Goal: Task Accomplishment & Management: Manage account settings

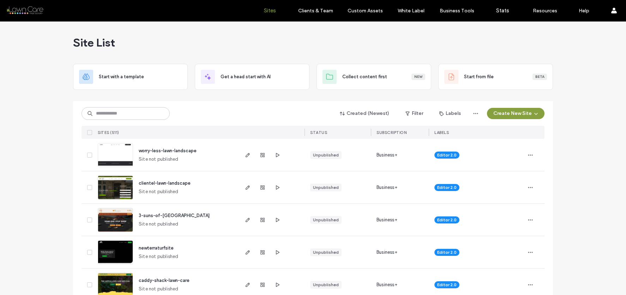
click at [491, 110] on button "Create New Site" at bounding box center [516, 113] width 58 height 11
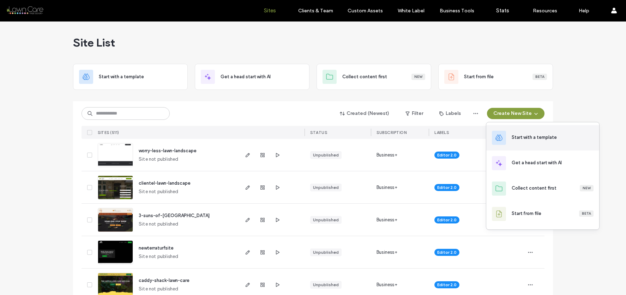
click at [531, 136] on div "Start with a template" at bounding box center [534, 137] width 45 height 7
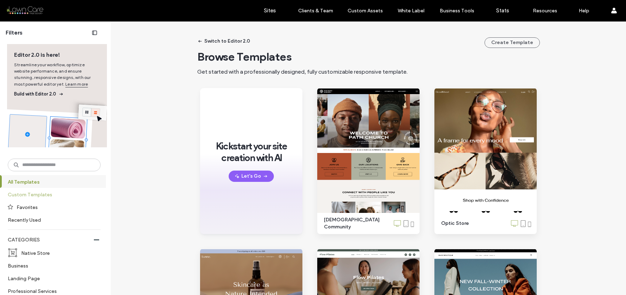
click at [74, 193] on label "Custom Templates" at bounding box center [51, 195] width 87 height 12
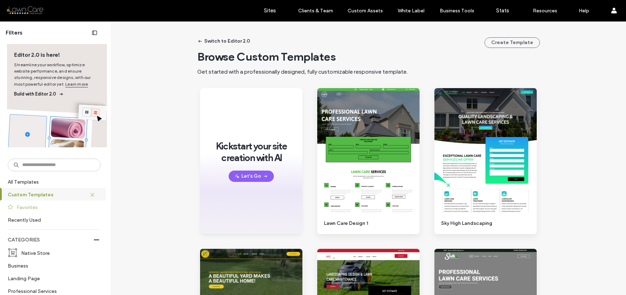
click at [59, 211] on label "Favorites" at bounding box center [56, 207] width 78 height 12
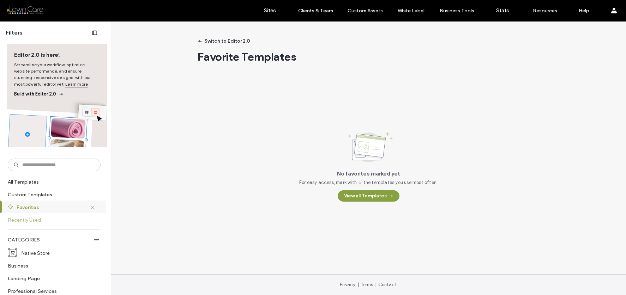
click at [58, 221] on label "Recently Used" at bounding box center [51, 220] width 87 height 12
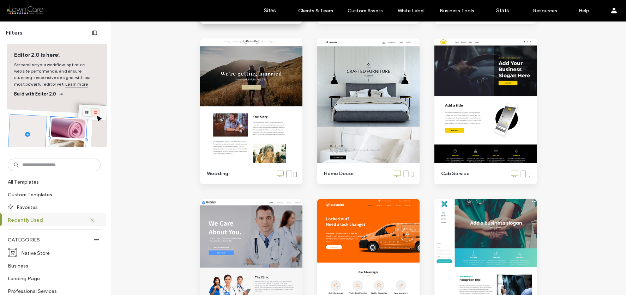
scroll to position [4541, 0]
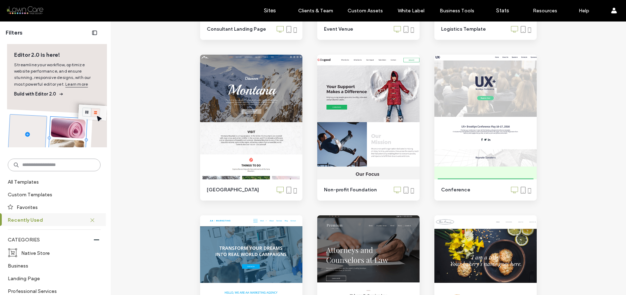
click at [52, 166] on input at bounding box center [54, 165] width 93 height 13
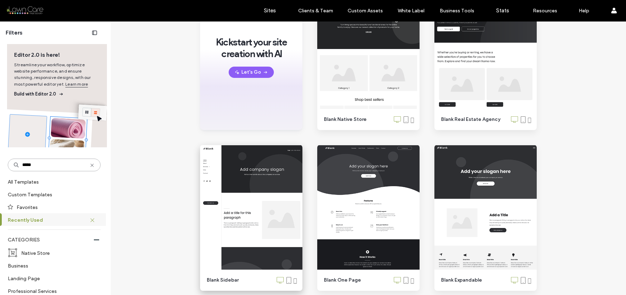
scroll to position [0, 0]
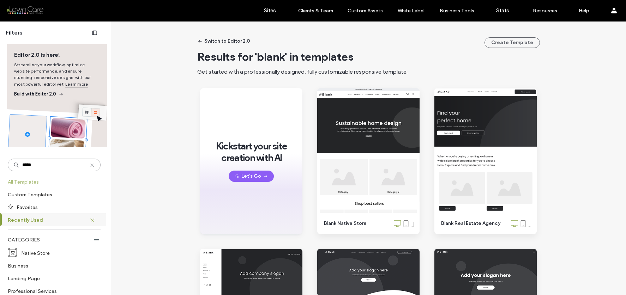
type input "*****"
click at [61, 178] on label "All Templates" at bounding box center [53, 182] width 91 height 12
click at [50, 191] on label "Custom Templates" at bounding box center [51, 195] width 87 height 12
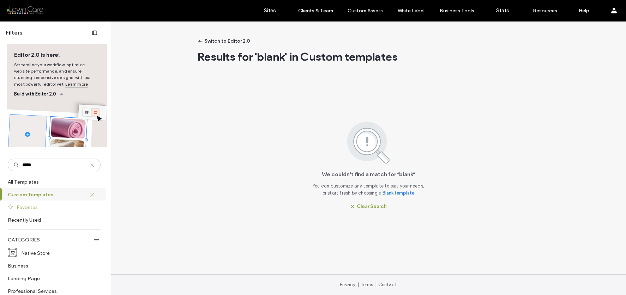
click at [55, 205] on label "Favorites" at bounding box center [56, 207] width 78 height 12
click at [47, 220] on label "Recently Used" at bounding box center [51, 220] width 87 height 12
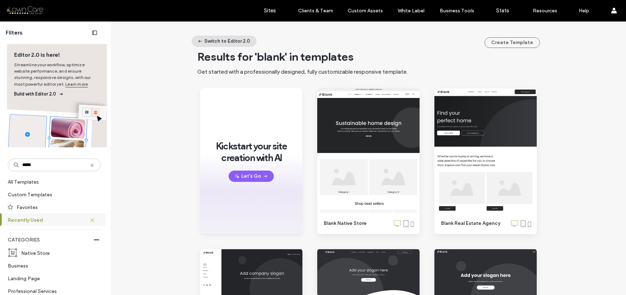
click at [204, 42] on button "Switch to Editor 2.0" at bounding box center [224, 41] width 65 height 11
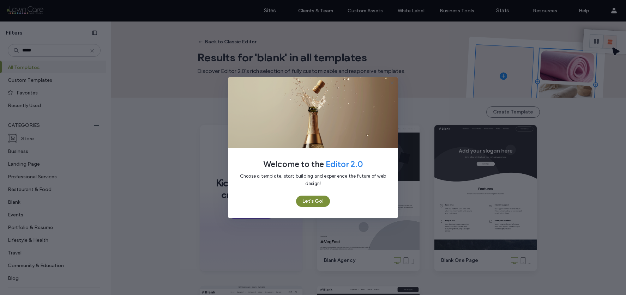
click at [315, 203] on button "Let's Go!" at bounding box center [313, 201] width 34 height 11
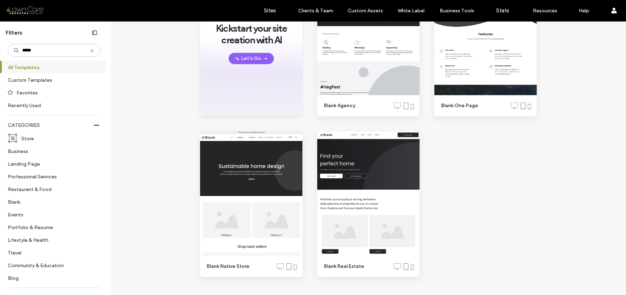
scroll to position [180, 0]
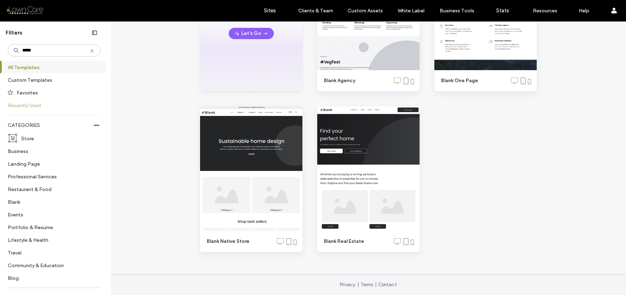
click at [76, 110] on label "Recently Used" at bounding box center [51, 105] width 87 height 12
click at [49, 97] on label "Favorites" at bounding box center [56, 92] width 78 height 12
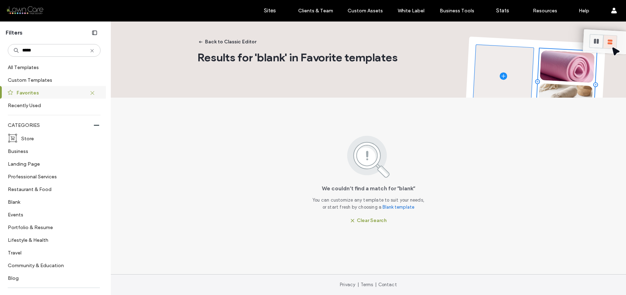
scroll to position [0, 0]
click at [53, 78] on label "Custom Templates" at bounding box center [51, 80] width 87 height 12
click at [42, 64] on label "All Templates" at bounding box center [53, 67] width 91 height 12
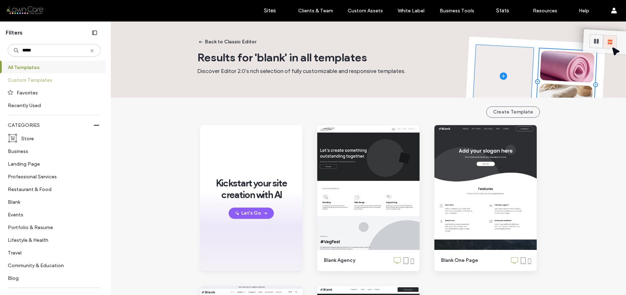
click at [41, 75] on label "Custom Templates" at bounding box center [51, 80] width 87 height 12
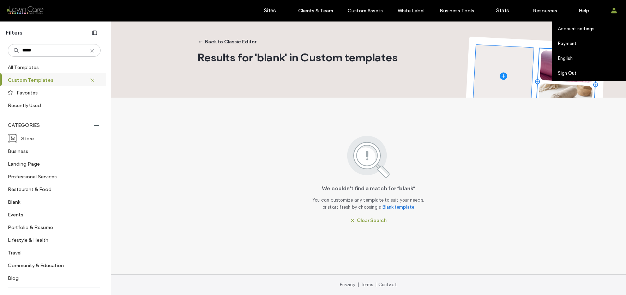
click at [618, 12] on div "Account settings Payment English Español ([GEOGRAPHIC_DATA]) Português Français…" at bounding box center [614, 10] width 25 height 21
click at [572, 71] on label "Sign Out" at bounding box center [567, 73] width 19 height 5
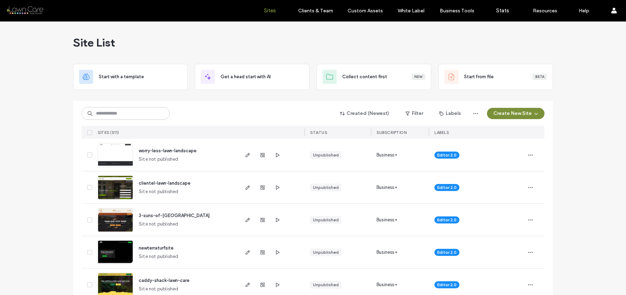
click at [524, 113] on button "Create New Site" at bounding box center [516, 113] width 58 height 11
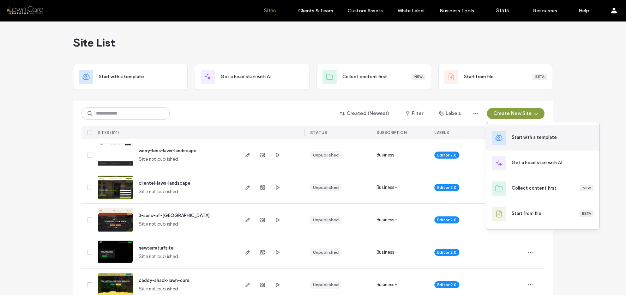
click at [534, 134] on div "Start with a template" at bounding box center [534, 137] width 45 height 7
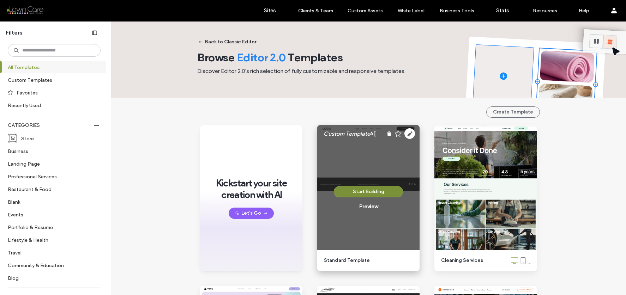
click at [357, 190] on button "Start Building" at bounding box center [368, 191] width 69 height 11
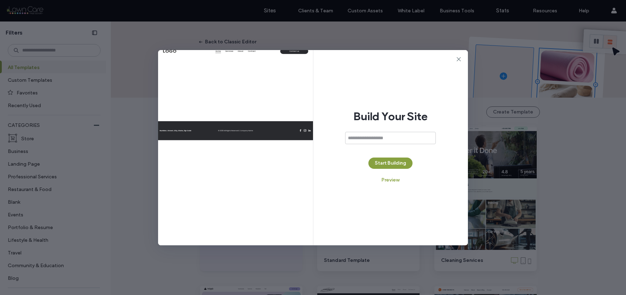
click at [384, 138] on input at bounding box center [390, 138] width 91 height 12
type input "**********"
click at [401, 155] on div "**********" at bounding box center [390, 148] width 155 height 196
click at [390, 161] on button "Start Building" at bounding box center [391, 163] width 44 height 11
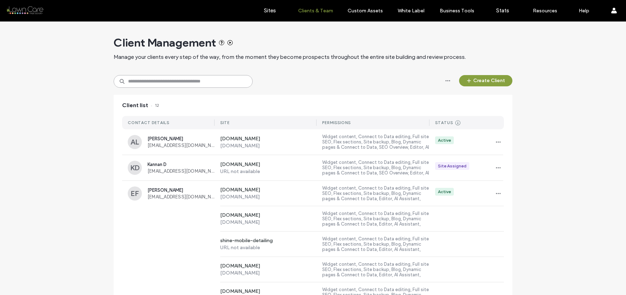
click at [162, 82] on input at bounding box center [183, 81] width 139 height 13
click at [185, 205] on div "EF Elmer Ferandez zednanref001@gmail.com www.hometownexteriorsnc.com www.hometo…" at bounding box center [313, 193] width 382 height 25
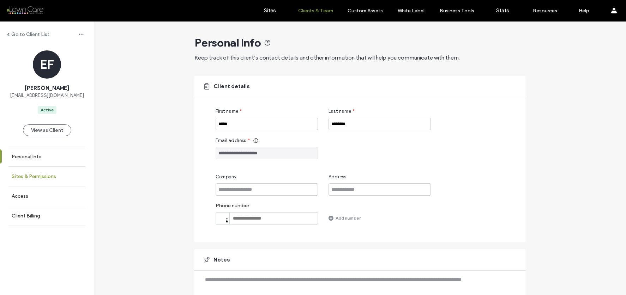
click at [67, 180] on link "Sites & Permissions" at bounding box center [47, 176] width 94 height 19
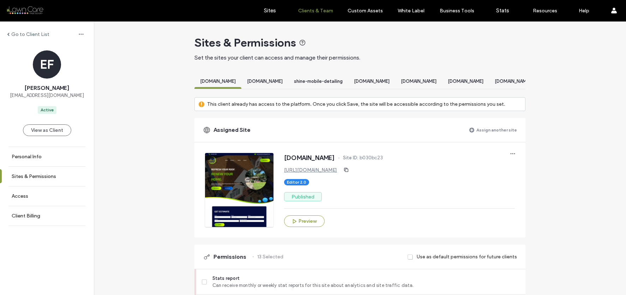
click at [486, 135] on label "Assign another site" at bounding box center [497, 130] width 41 height 12
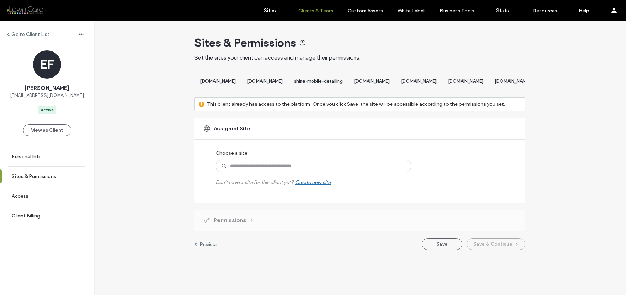
click at [343, 163] on div "Choose a site Don't have a site for this client yet? Create new site" at bounding box center [306, 166] width 180 height 39
click at [341, 167] on input at bounding box center [314, 166] width 196 height 13
type input "***"
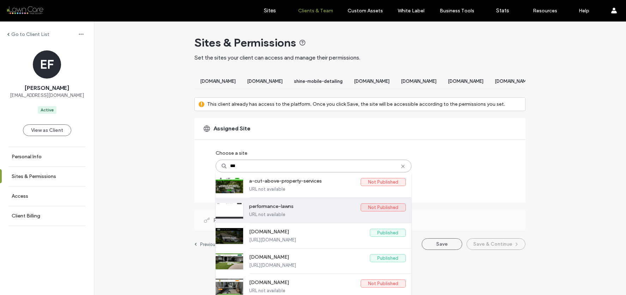
click at [306, 212] on label "performance-lawns" at bounding box center [305, 208] width 112 height 8
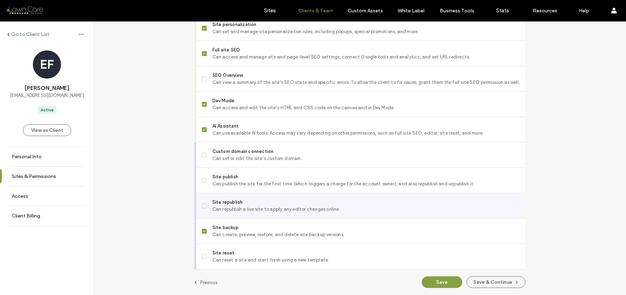
scroll to position [616, 0]
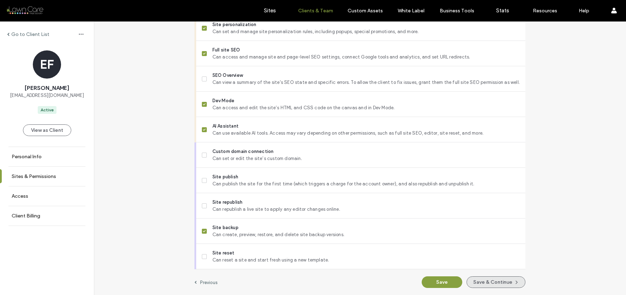
click at [477, 279] on button "Save & Continue" at bounding box center [496, 283] width 59 height 12
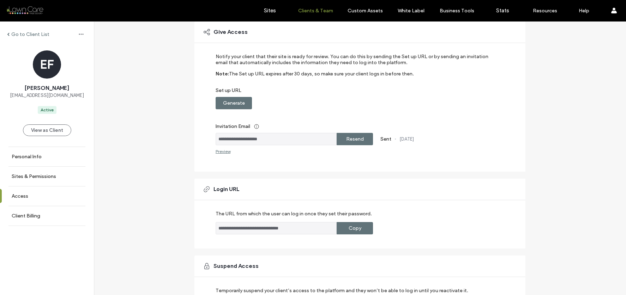
scroll to position [109, 0]
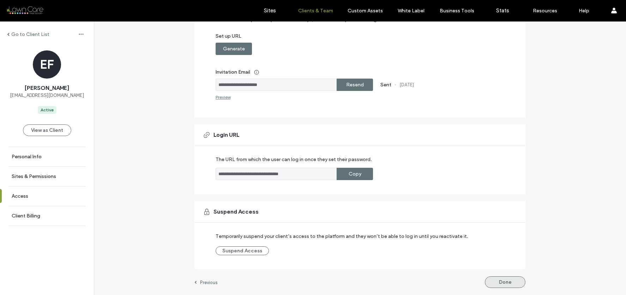
click at [506, 287] on button "Done" at bounding box center [505, 283] width 41 height 12
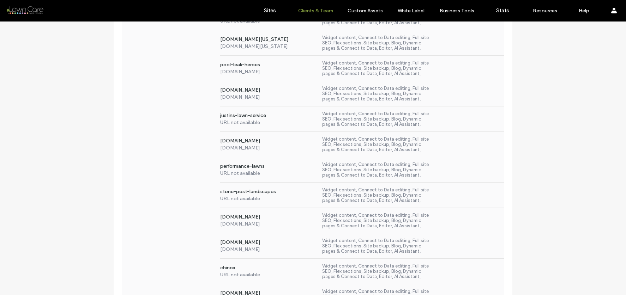
scroll to position [482, 0]
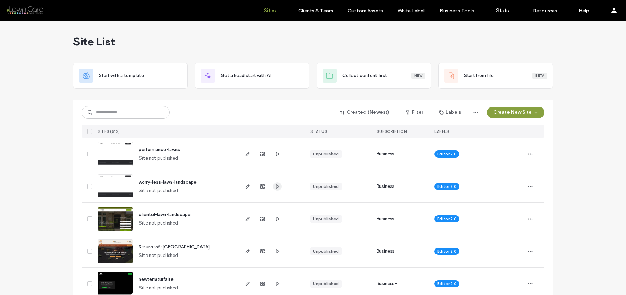
scroll to position [1, 0]
click at [275, 186] on icon "button" at bounding box center [278, 187] width 6 height 6
